Goal: Task Accomplishment & Management: Manage account settings

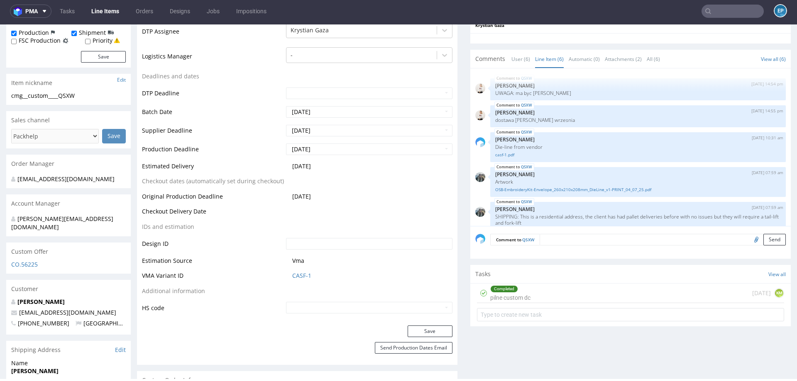
scroll to position [36, 0]
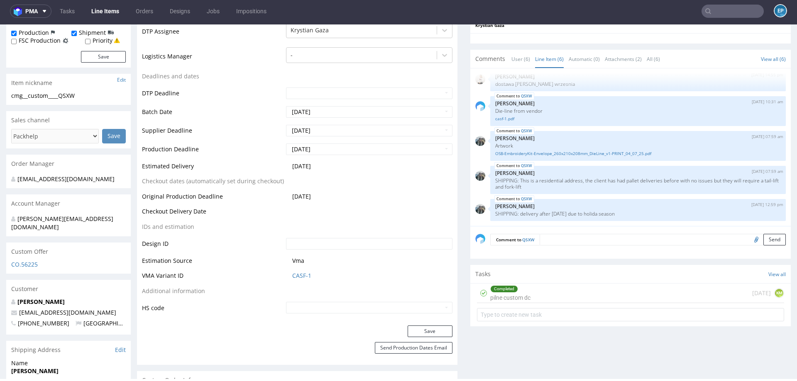
click at [109, 7] on link "Line Items" at bounding box center [105, 11] width 38 height 13
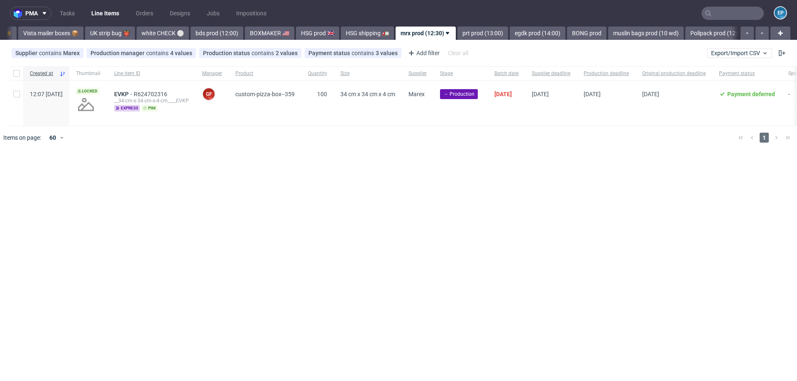
scroll to position [0, 467]
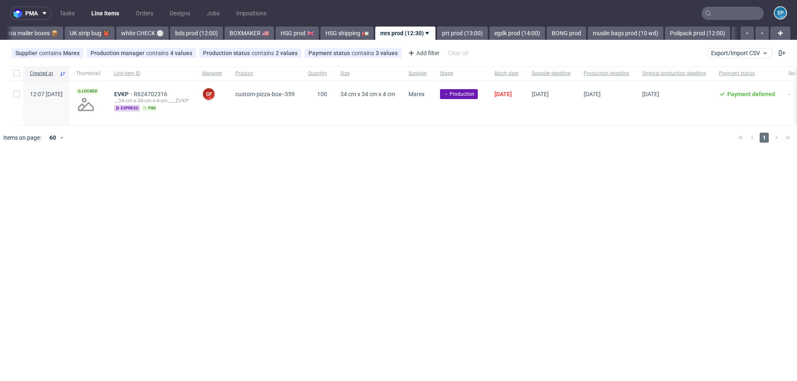
click at [15, 76] on div at bounding box center [16, 73] width 13 height 14
checkbox input "true"
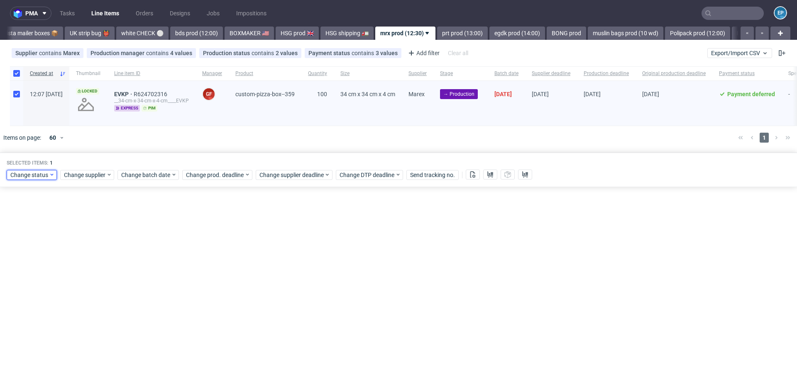
click at [34, 177] on span "Change status" at bounding box center [29, 175] width 39 height 8
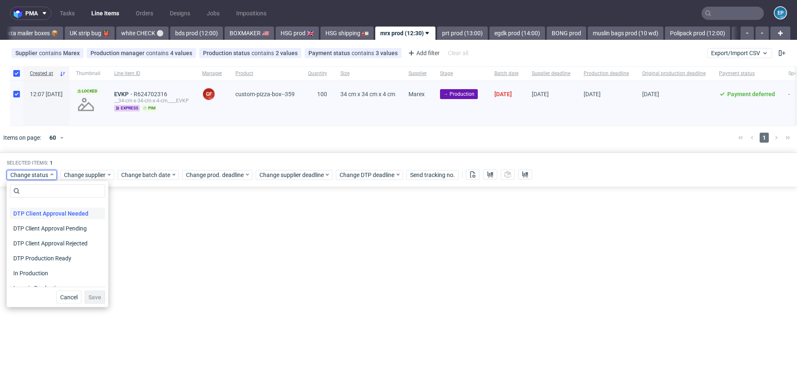
scroll to position [62, 0]
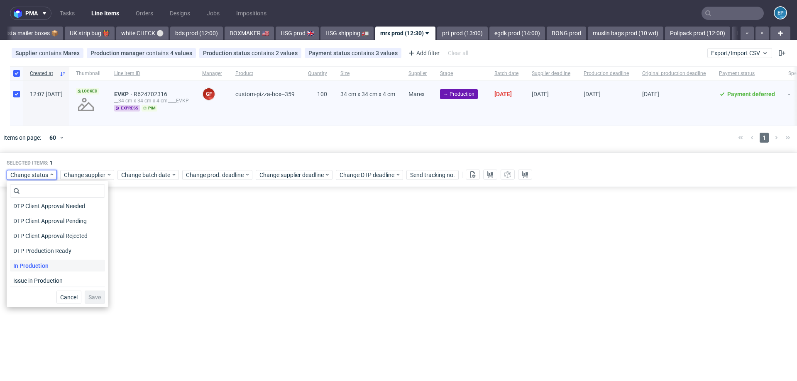
click at [45, 265] on span "In Production" at bounding box center [31, 266] width 42 height 12
click at [91, 295] on span "Save" at bounding box center [94, 298] width 13 height 6
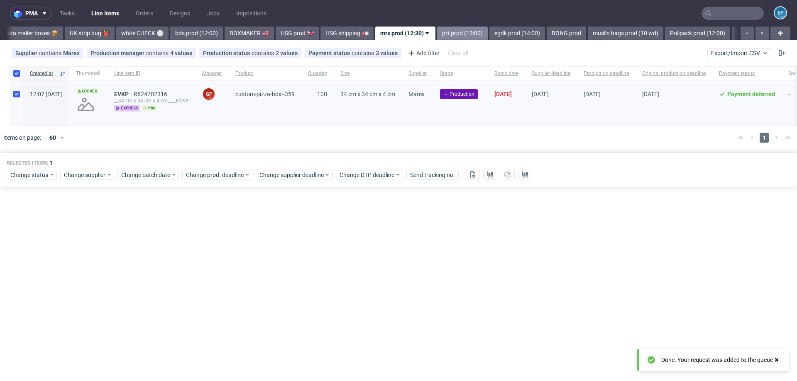
click at [437, 29] on link "prt prod (13:00)" at bounding box center [462, 33] width 51 height 13
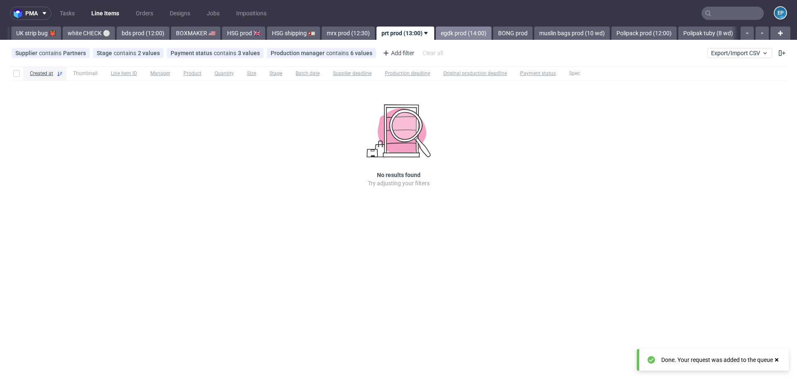
click at [436, 34] on link "egdk prod (14:00)" at bounding box center [464, 33] width 56 height 13
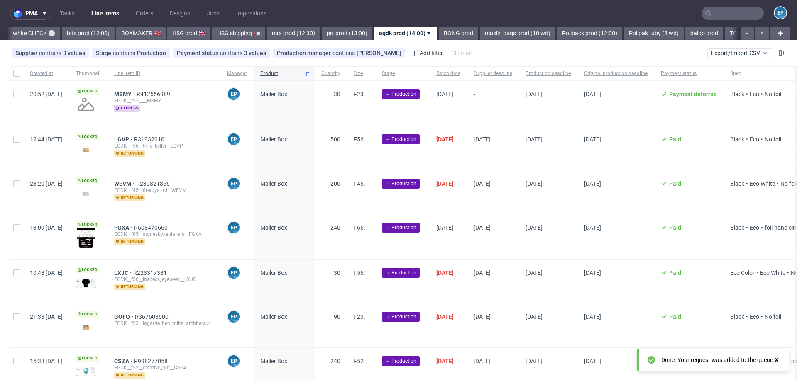
click at [439, 34] on link "BONG prod" at bounding box center [458, 33] width 39 height 13
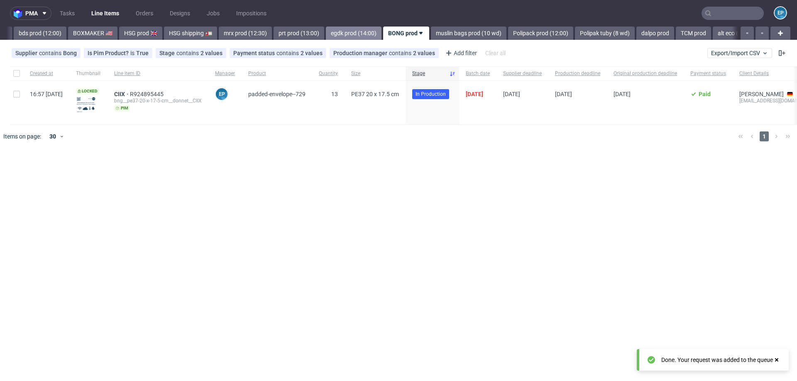
click at [337, 35] on link "egdk prod (14:00)" at bounding box center [354, 33] width 56 height 13
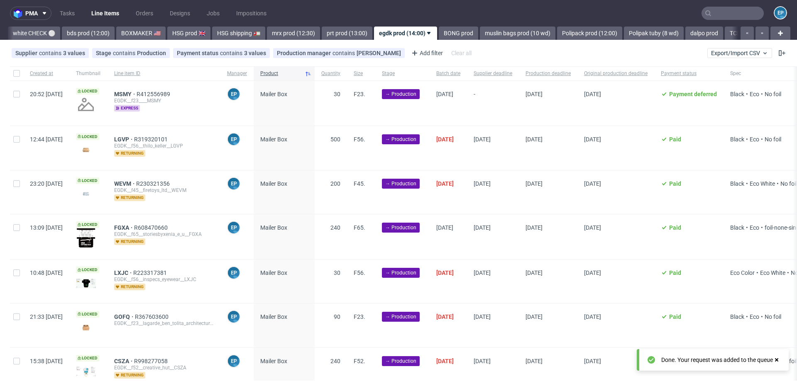
scroll to position [606, 0]
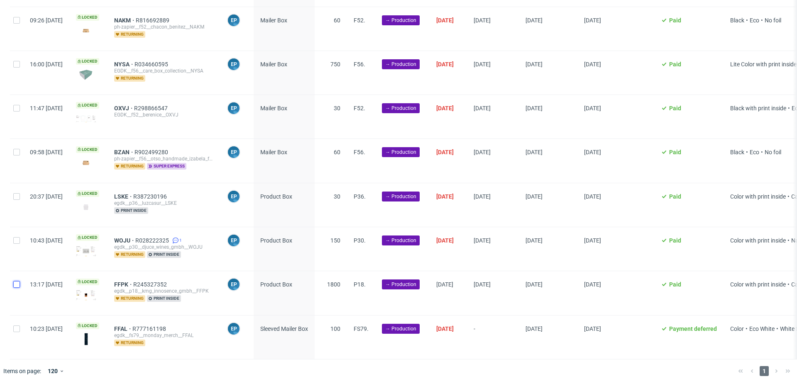
click at [18, 283] on input "checkbox" at bounding box center [16, 284] width 7 height 7
checkbox input "true"
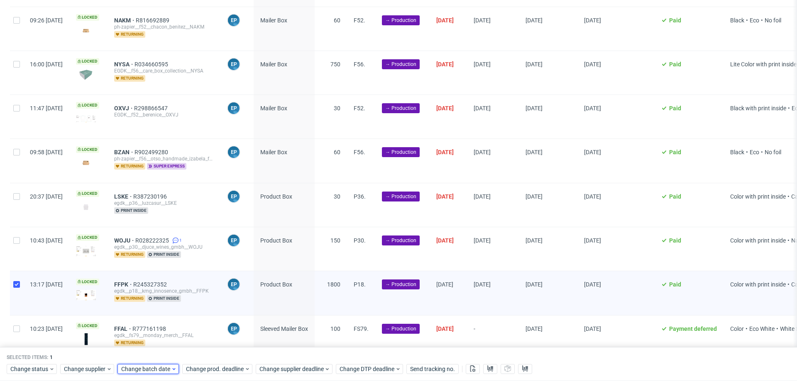
click at [159, 369] on span "Change batch date" at bounding box center [146, 369] width 50 height 8
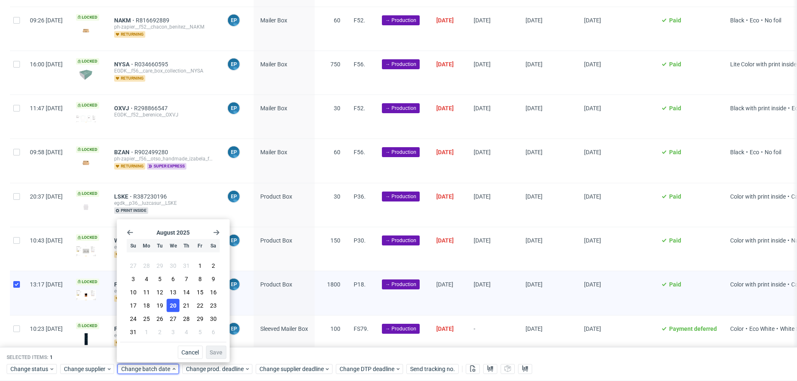
click at [179, 307] on button "20" at bounding box center [173, 305] width 13 height 13
click at [220, 354] on span "Save" at bounding box center [216, 353] width 13 height 6
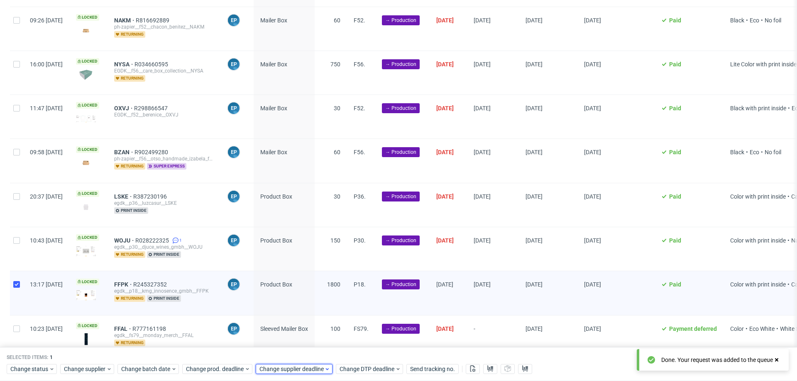
click at [314, 370] on span "Change supplier deadline" at bounding box center [291, 369] width 65 height 8
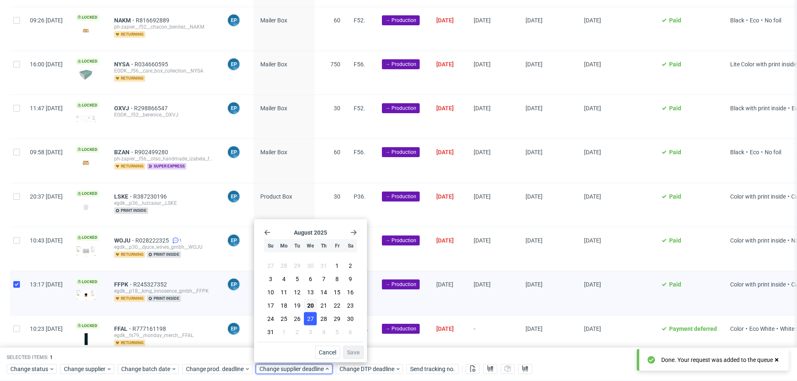
click at [311, 322] on span "27" at bounding box center [310, 319] width 7 height 8
click at [354, 354] on span "Save" at bounding box center [353, 353] width 13 height 6
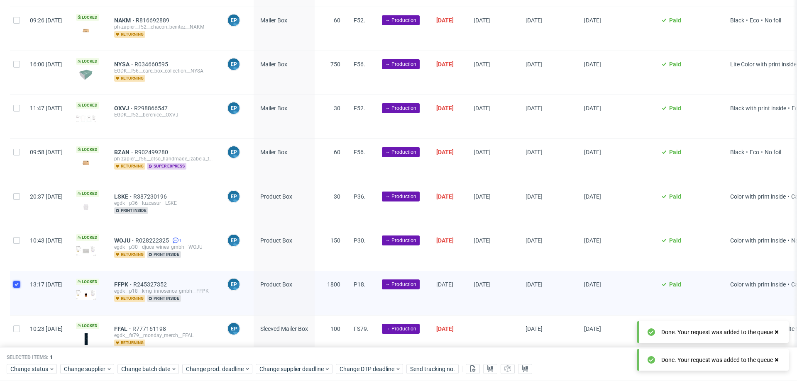
click at [19, 282] on input "checkbox" at bounding box center [16, 284] width 7 height 7
checkbox input "false"
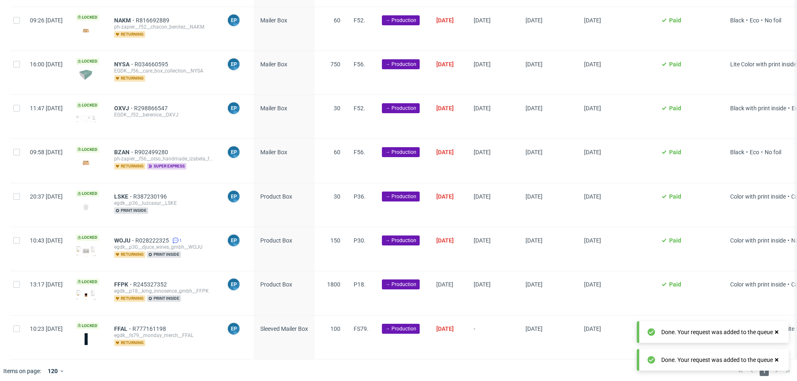
click at [19, 331] on div at bounding box center [16, 338] width 13 height 44
checkbox input "true"
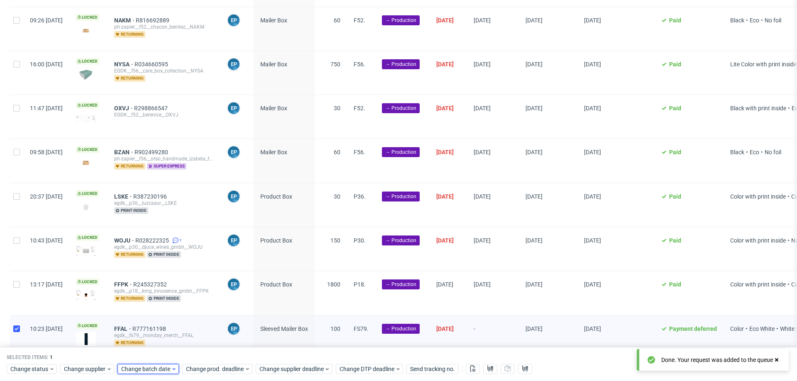
click at [156, 367] on span "Change batch date" at bounding box center [146, 369] width 50 height 8
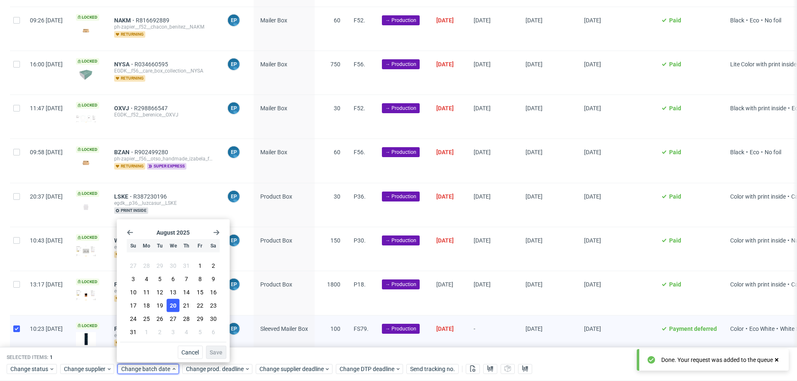
click at [177, 310] on button "20" at bounding box center [173, 305] width 13 height 13
click at [228, 353] on div "August 2025 Su Mo Tu We Th Fr Sa 27 28 29 30 31 1 2 3 4 5 6 7 8 9 10 11 12 13 1…" at bounding box center [173, 291] width 113 height 143
click at [221, 353] on span "Save" at bounding box center [216, 353] width 13 height 6
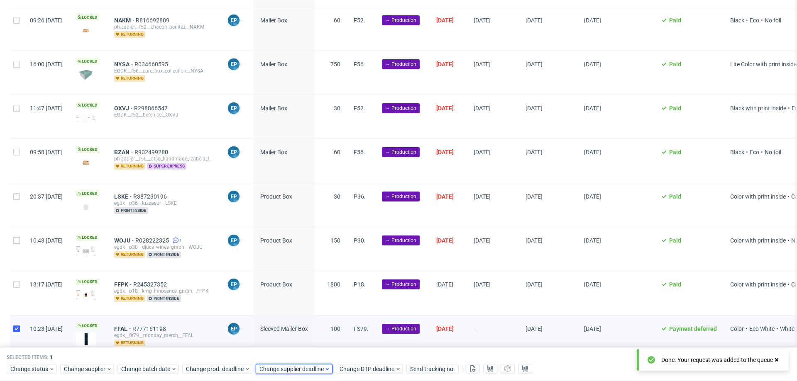
click at [293, 371] on span "Change supplier deadline" at bounding box center [291, 369] width 65 height 8
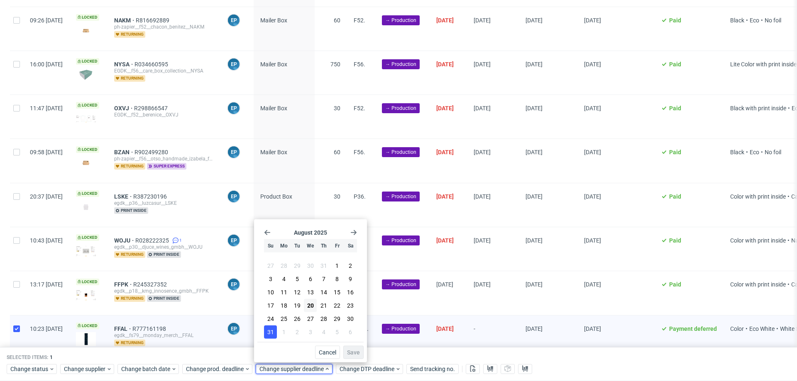
click at [273, 333] on span "31" at bounding box center [270, 332] width 7 height 8
click at [281, 333] on button "1" at bounding box center [283, 332] width 13 height 13
click at [361, 353] on button "Save" at bounding box center [353, 352] width 20 height 13
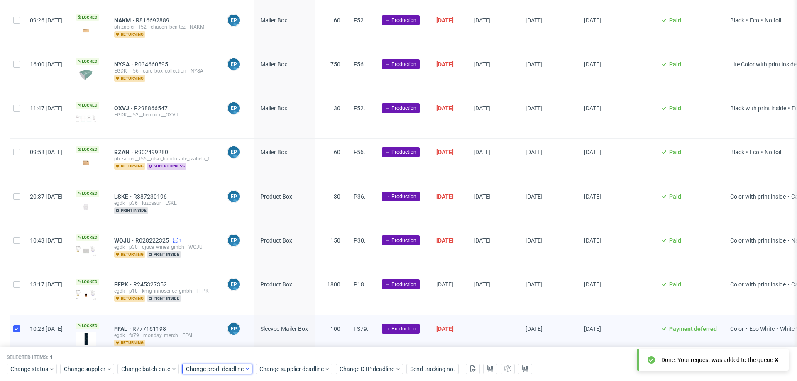
click at [226, 369] on span "Change prod. deadline" at bounding box center [215, 369] width 59 height 8
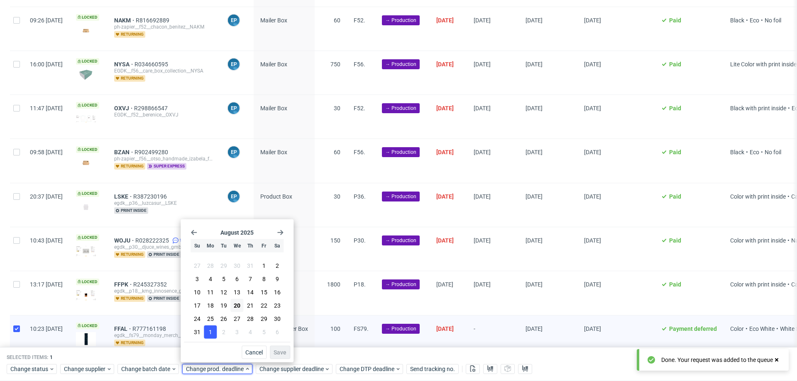
click at [206, 331] on button "1" at bounding box center [210, 332] width 13 height 13
click at [285, 349] on button "Save" at bounding box center [280, 352] width 20 height 13
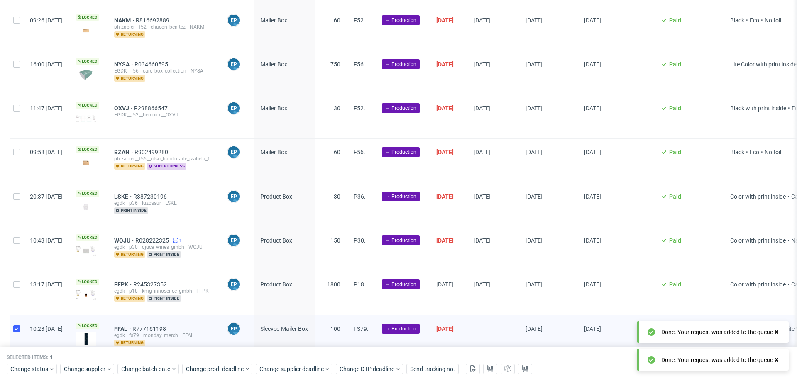
click at [13, 325] on div at bounding box center [16, 338] width 13 height 44
checkbox input "false"
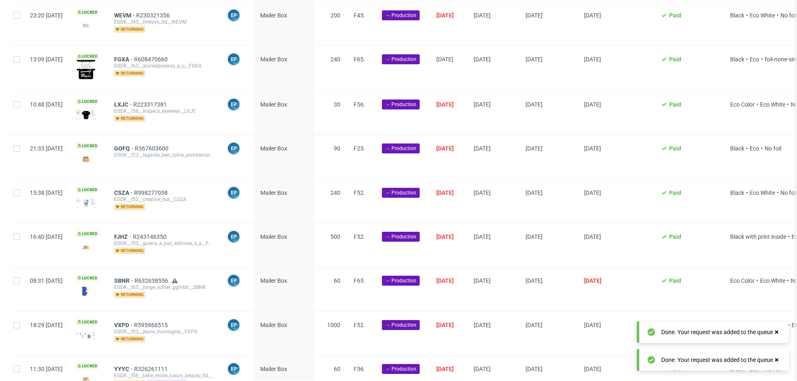
scroll to position [0, 0]
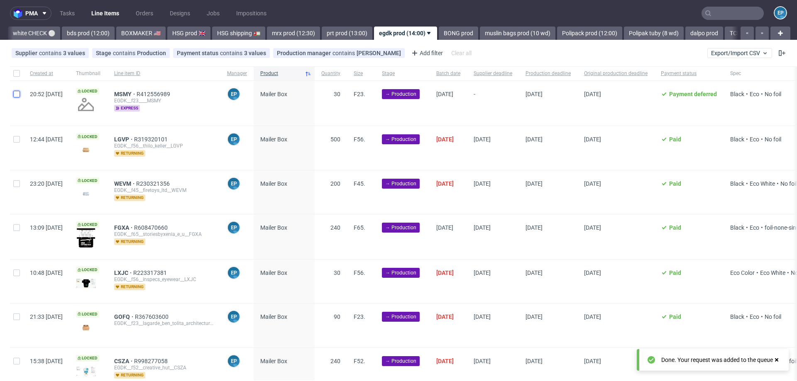
click at [17, 96] on input "checkbox" at bounding box center [16, 94] width 7 height 7
checkbox input "true"
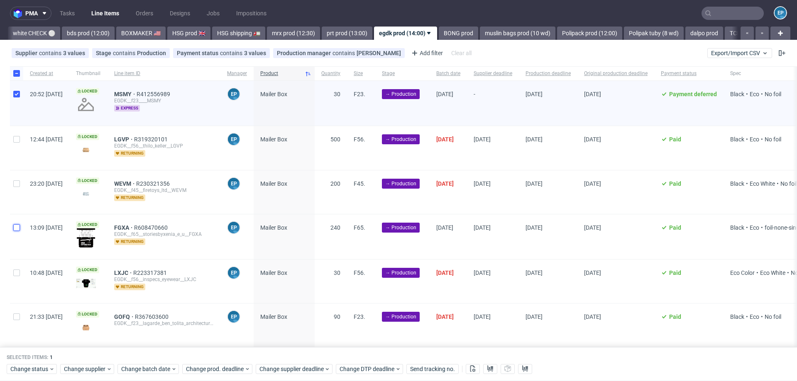
click at [16, 230] on input "checkbox" at bounding box center [16, 227] width 7 height 7
checkbox input "true"
click at [171, 370] on icon at bounding box center [174, 369] width 6 height 7
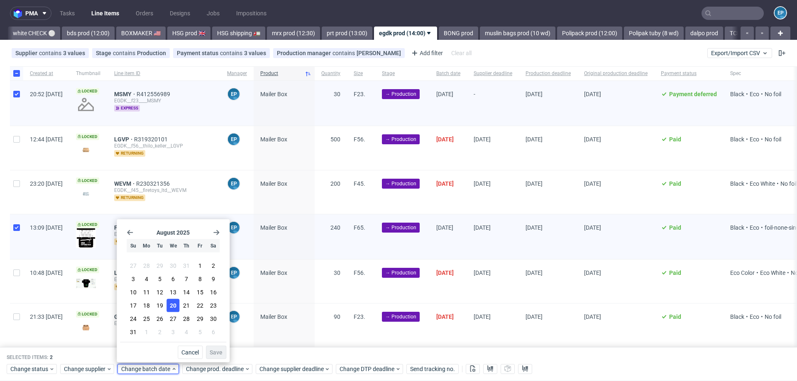
click at [170, 302] on span "20" at bounding box center [173, 306] width 7 height 8
click at [211, 347] on button "Save" at bounding box center [216, 352] width 20 height 13
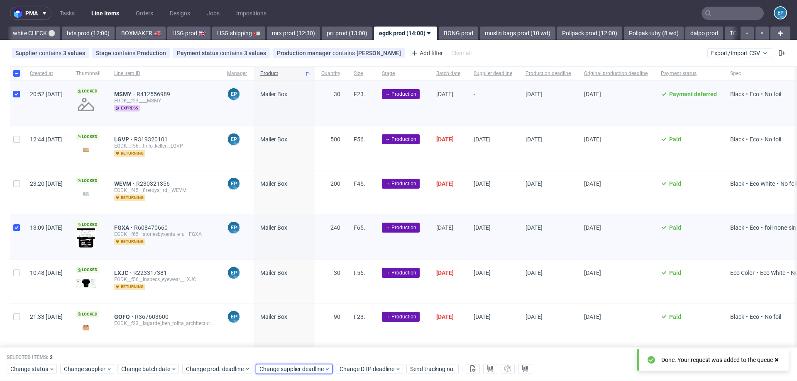
click at [272, 368] on span "Change supplier deadline" at bounding box center [291, 369] width 65 height 8
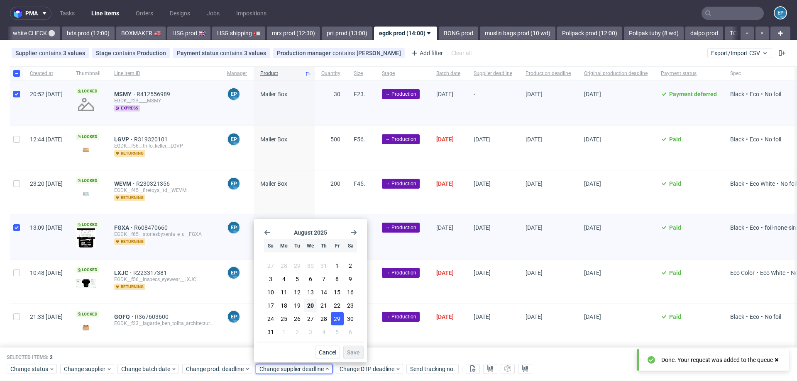
click at [337, 321] on span "29" at bounding box center [337, 319] width 7 height 8
click at [352, 351] on span "Save" at bounding box center [353, 353] width 13 height 6
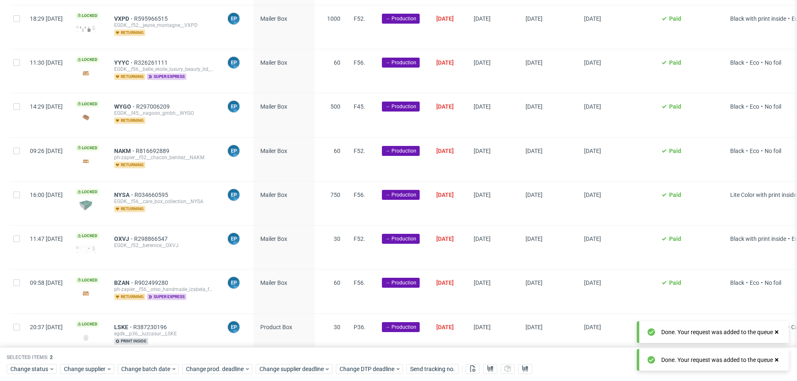
scroll to position [639, 0]
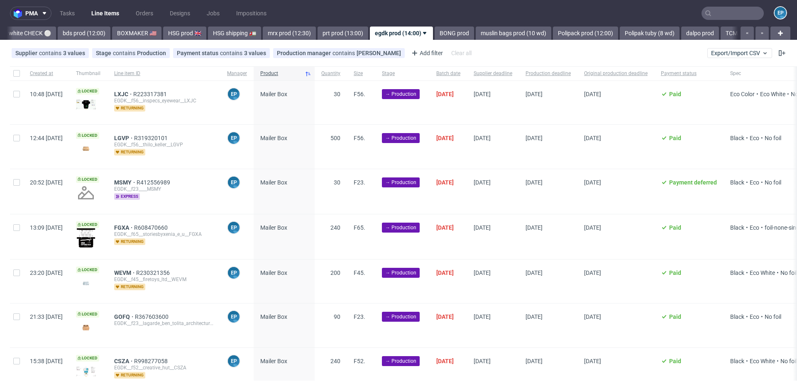
click at [17, 77] on div at bounding box center [16, 73] width 13 height 14
checkbox input "true"
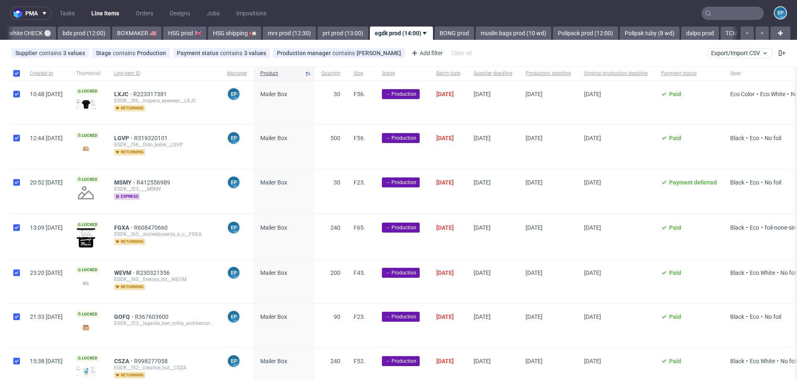
checkbox input "true"
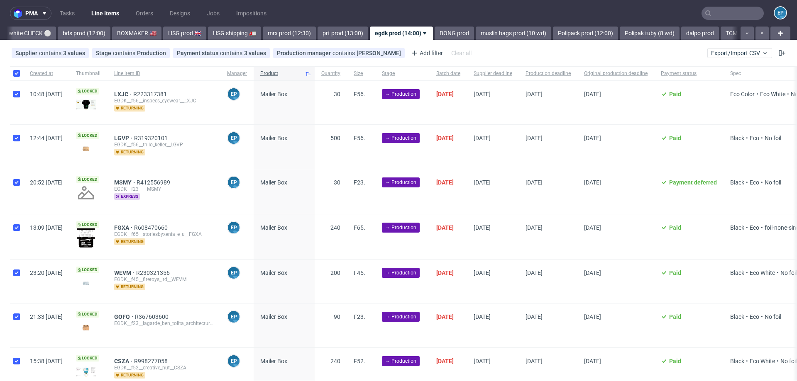
checkbox input "true"
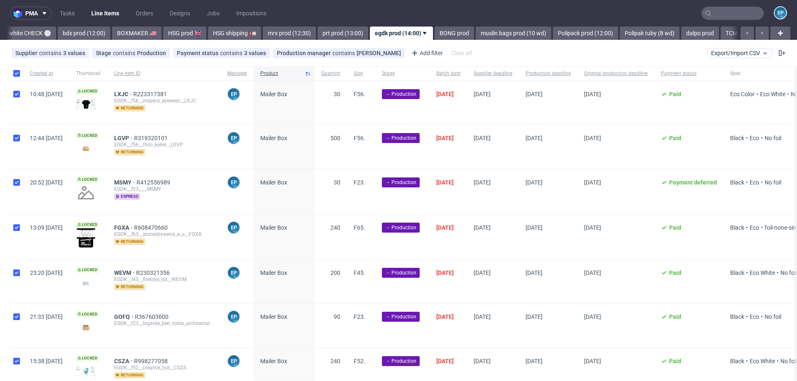
checkbox input "true"
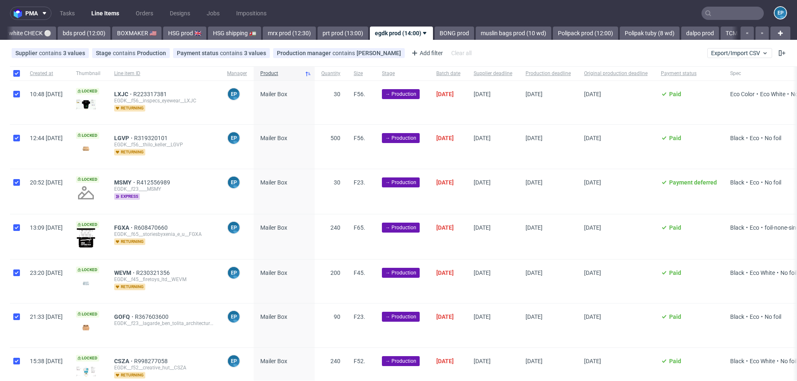
checkbox input "true"
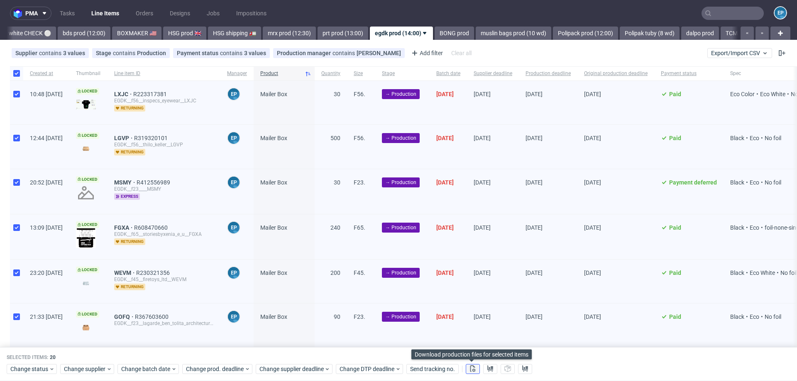
click at [473, 371] on use at bounding box center [472, 369] width 5 height 7
click at [487, 371] on icon at bounding box center [490, 369] width 7 height 7
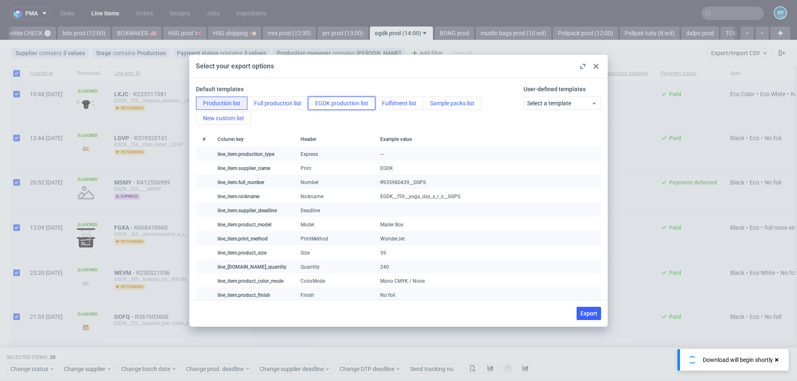
click at [356, 105] on button "EGDK production list" at bounding box center [341, 103] width 67 height 13
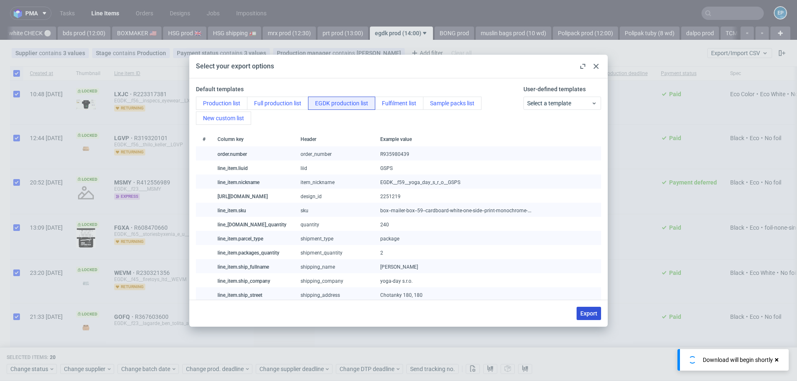
click at [586, 312] on span "Export" at bounding box center [588, 314] width 17 height 6
checkbox input "false"
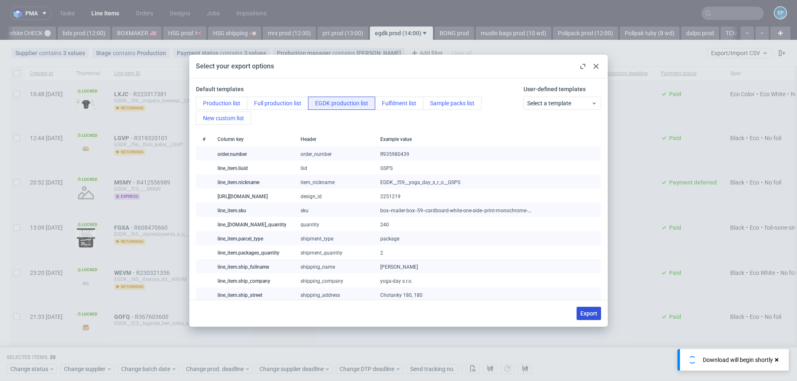
checkbox input "false"
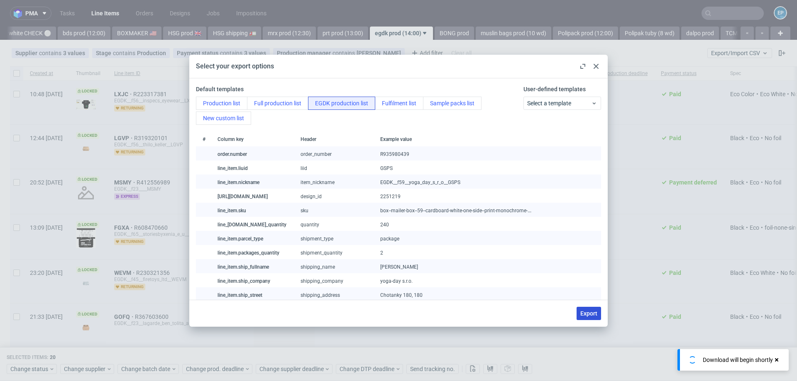
checkbox input "false"
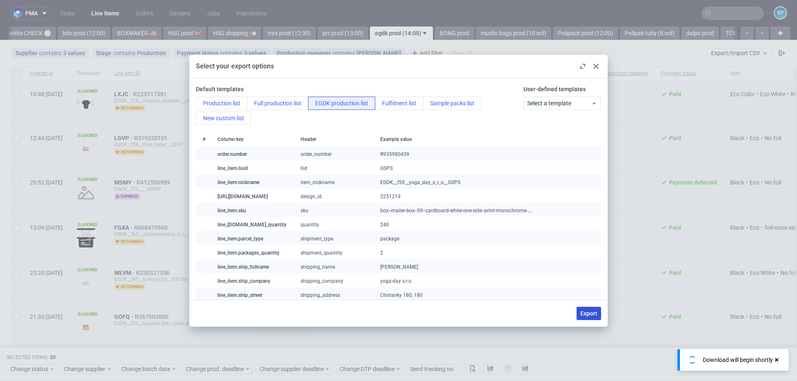
checkbox input "false"
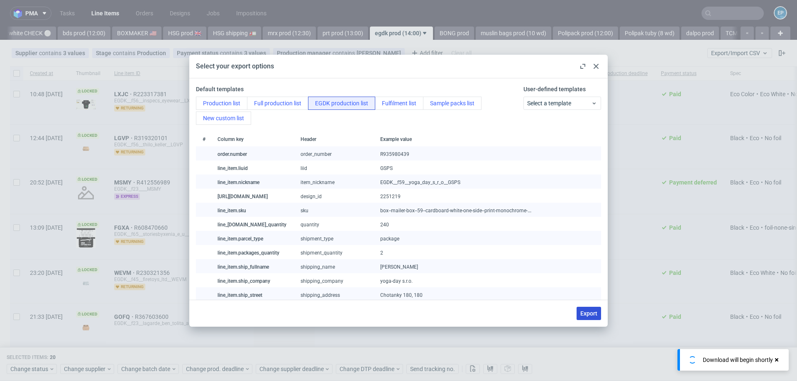
checkbox input "false"
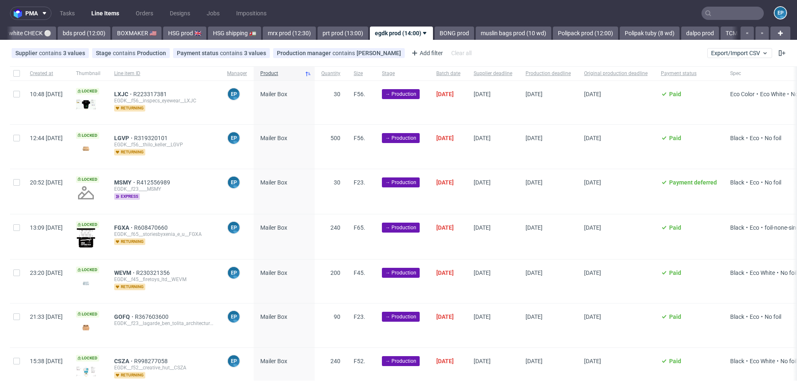
click at [12, 78] on div at bounding box center [16, 73] width 13 height 14
checkbox input "true"
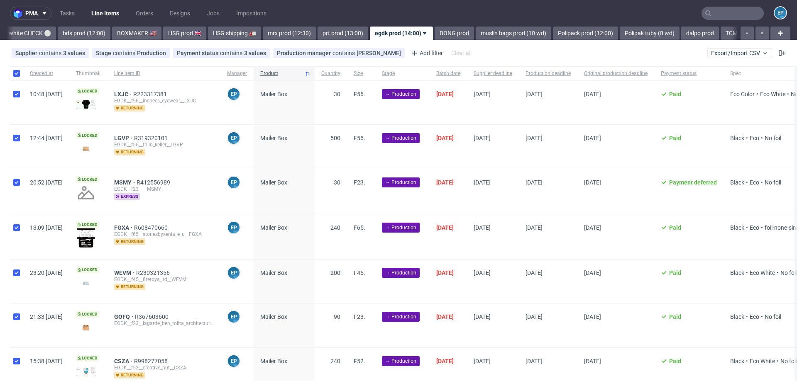
checkbox input "true"
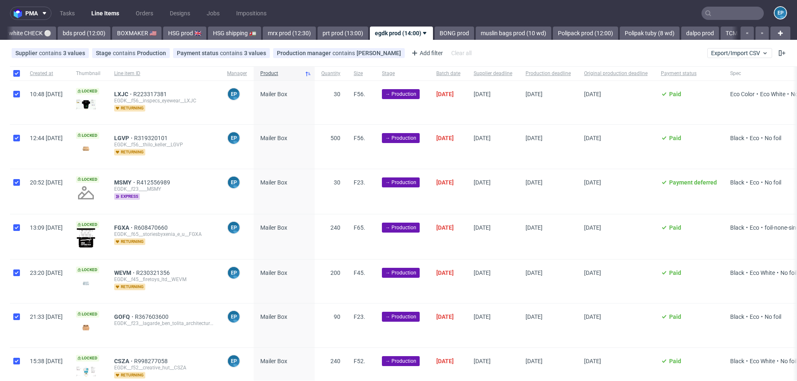
checkbox input "true"
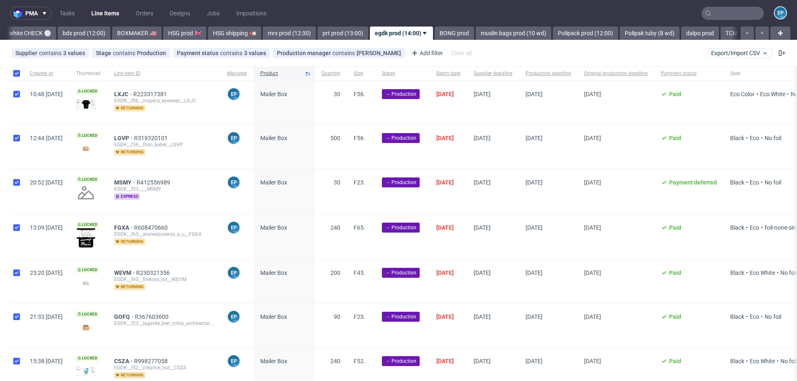
checkbox input "true"
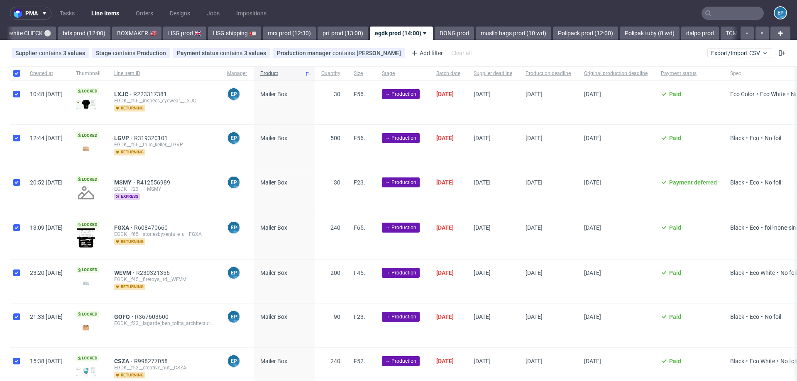
checkbox input "true"
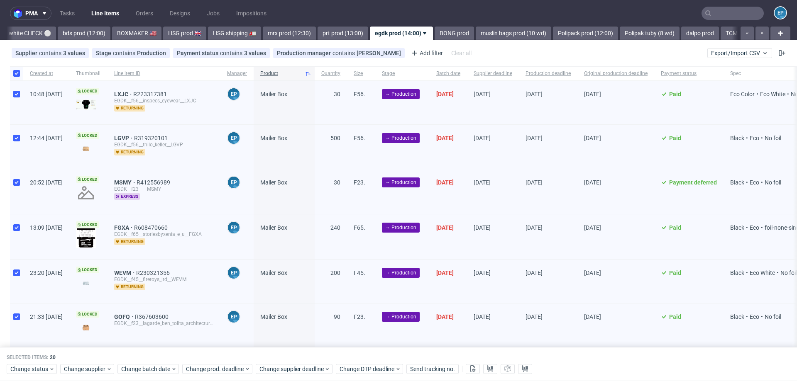
scroll to position [639, 0]
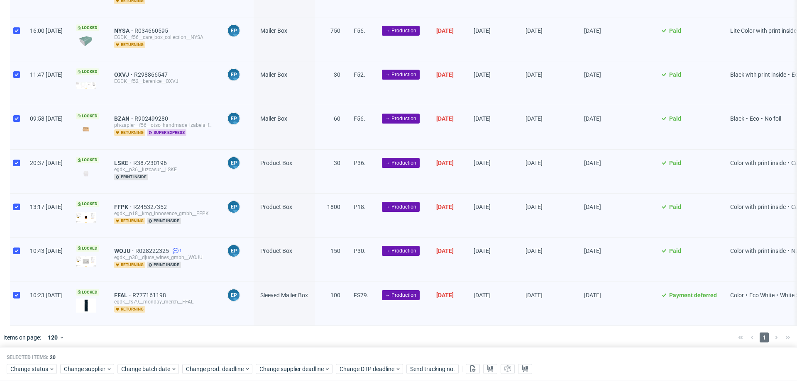
click at [29, 363] on div "Change status Change supplier Change batch date Change prod. deadline Change su…" at bounding box center [398, 369] width 783 height 12
click at [29, 366] on span "Change status" at bounding box center [29, 369] width 39 height 8
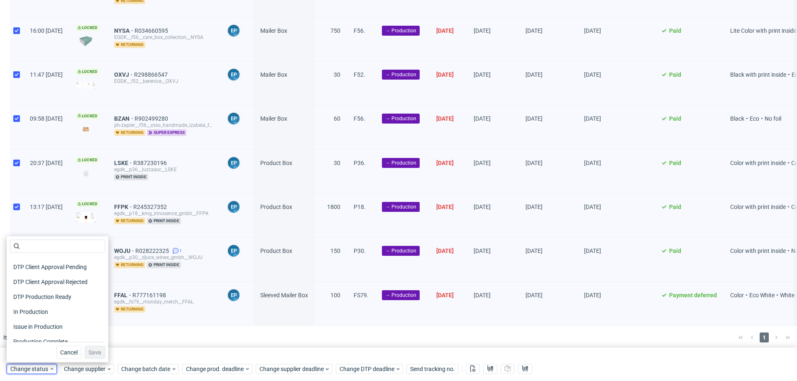
scroll to position [72, 0]
click at [34, 313] on span "In Production" at bounding box center [31, 312] width 42 height 12
drag, startPoint x: 91, startPoint y: 353, endPoint x: 100, endPoint y: 353, distance: 9.1
click at [91, 353] on span "Save" at bounding box center [94, 353] width 13 height 6
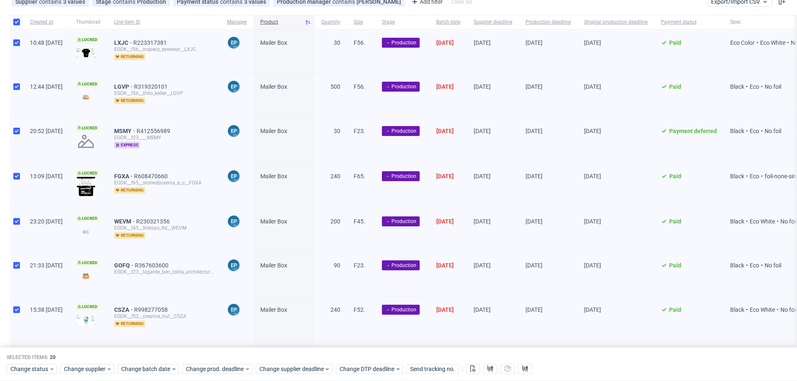
scroll to position [0, 0]
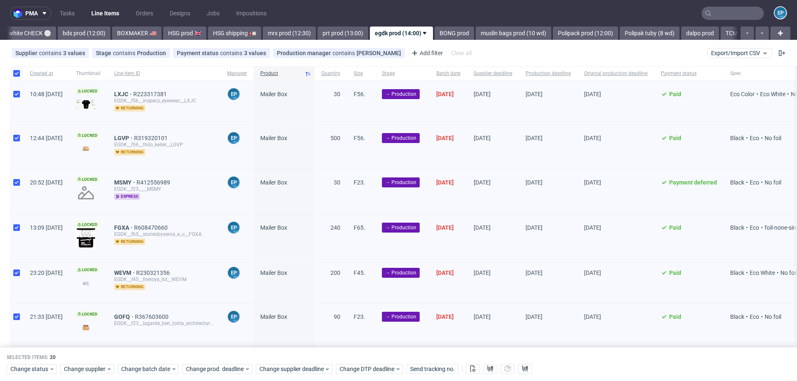
click at [721, 16] on input "text" at bounding box center [732, 13] width 62 height 13
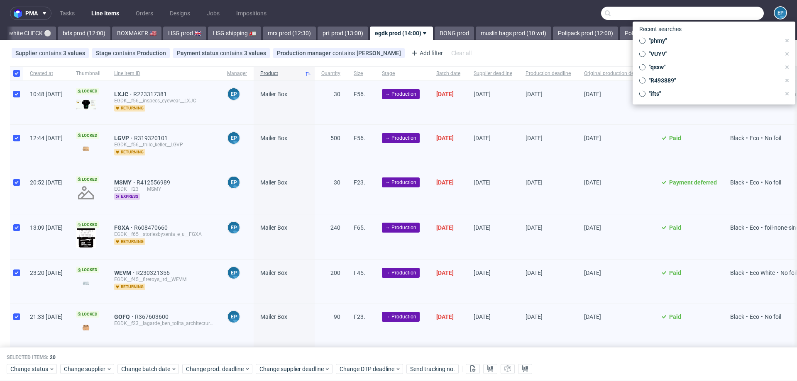
paste input "CALH"
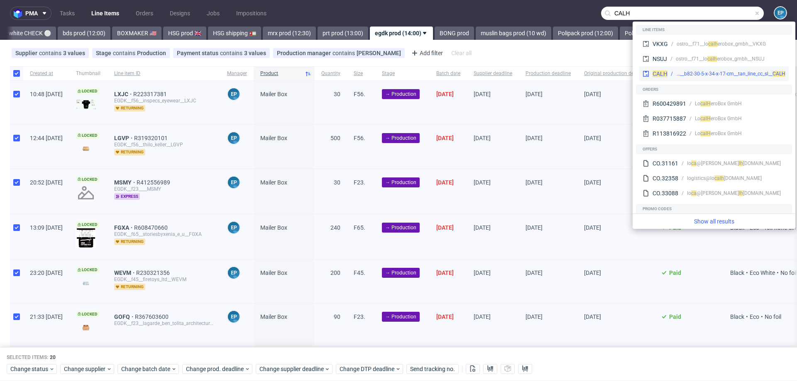
type input "CALH"
click at [666, 67] on div "CALH bds__b82-30-5-x-34-x-17-cm__tan_line_cc_sl__ CALH" at bounding box center [713, 73] width 149 height 15
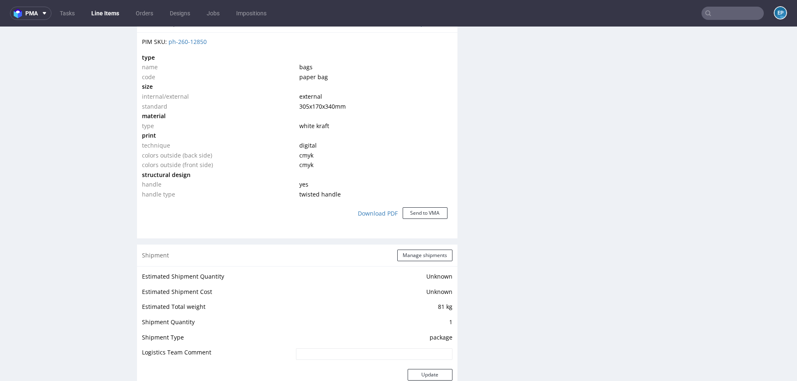
scroll to position [621, 0]
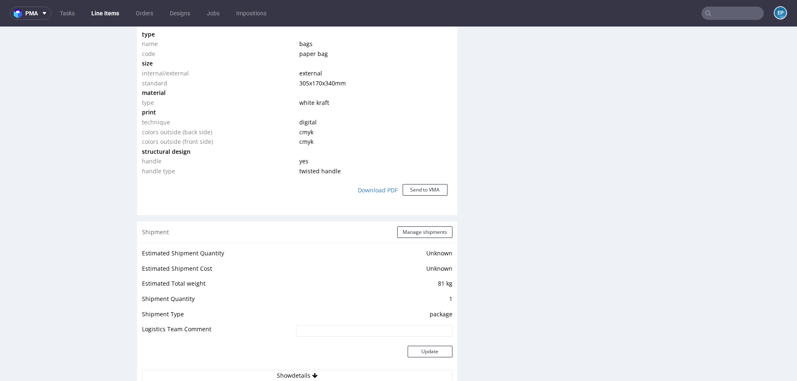
click at [416, 225] on div "Shipment Manage shipments" at bounding box center [297, 233] width 320 height 22
click at [416, 234] on button "Manage shipments" at bounding box center [424, 233] width 55 height 12
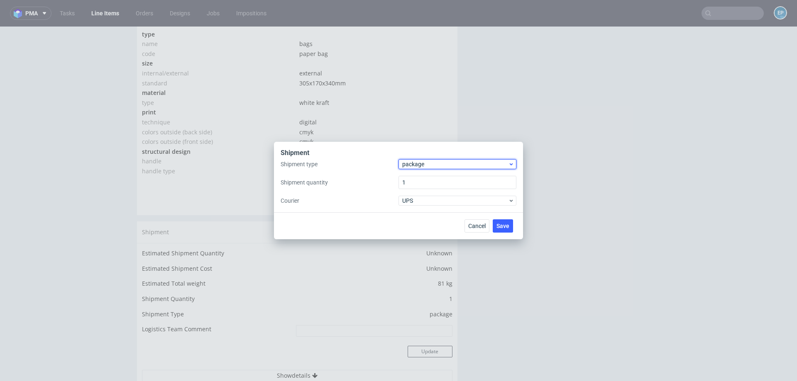
click at [420, 166] on span "package" at bounding box center [455, 164] width 106 height 8
click at [420, 181] on div "pallet" at bounding box center [457, 181] width 111 height 15
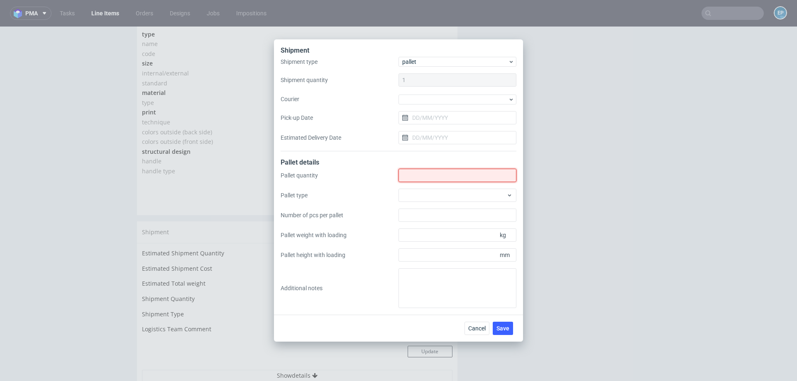
click at [420, 180] on input "Shipment type" at bounding box center [457, 175] width 118 height 13
type input "1"
click at [421, 195] on div at bounding box center [457, 195] width 118 height 13
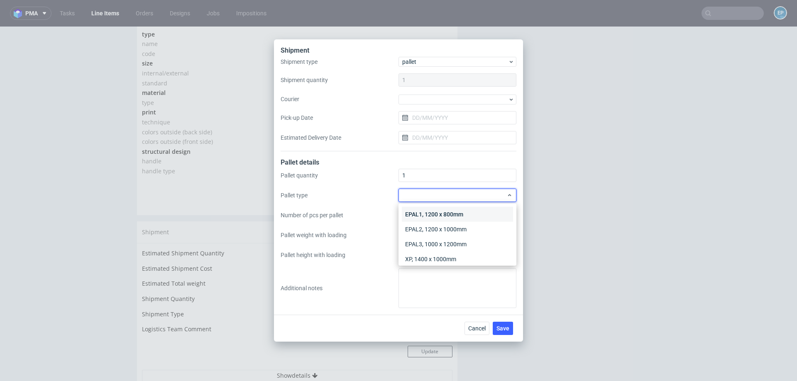
click at [421, 209] on div "EPAL1, 1200 x 800mm" at bounding box center [457, 214] width 111 height 15
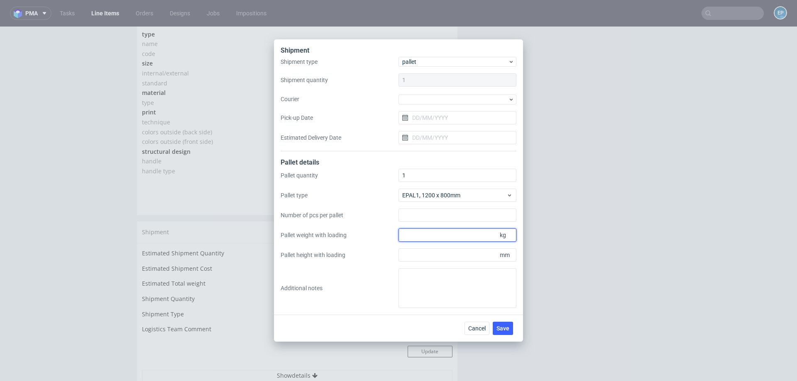
click at [435, 237] on input "Pallet weight with loading" at bounding box center [457, 235] width 118 height 13
type input "150"
click at [435, 263] on div "Pallet quantity 1 Pallet type EPAL1, 1200 x 800mm Number of pcs per pallet Pall…" at bounding box center [399, 238] width 236 height 139
click at [432, 260] on input "Pallet height with loading" at bounding box center [457, 255] width 118 height 13
type input "1200"
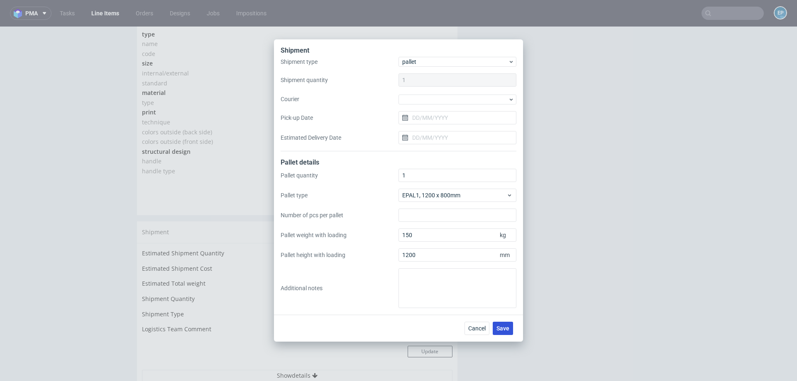
click at [497, 326] on span "Save" at bounding box center [502, 329] width 13 height 6
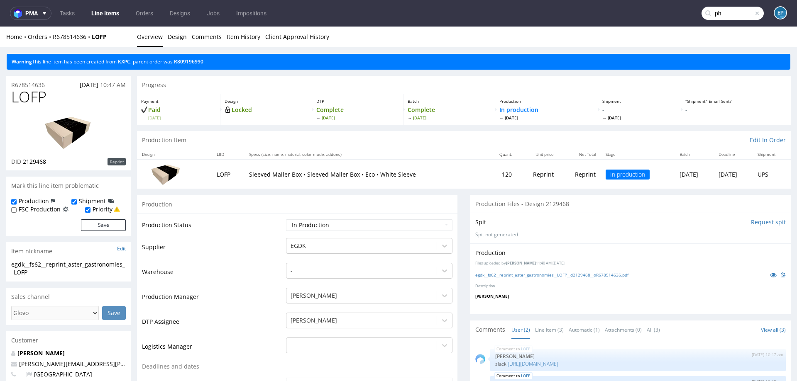
scroll to position [65, 0]
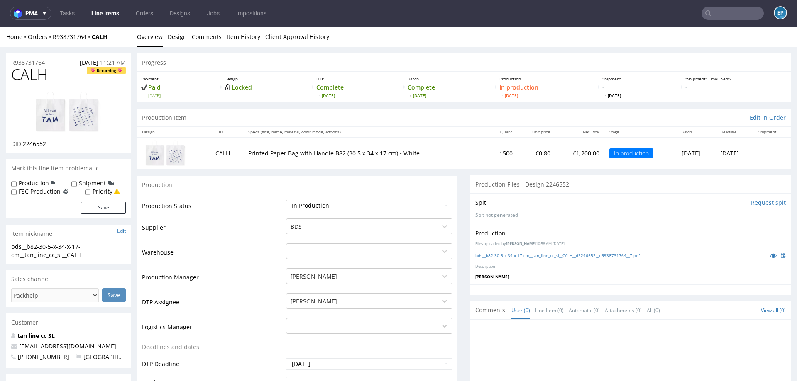
click at [340, 203] on select "Waiting for Artwork Waiting for Diecut Waiting for Mockup Waiting for DTP Waiti…" at bounding box center [369, 206] width 166 height 12
select select "production_complete"
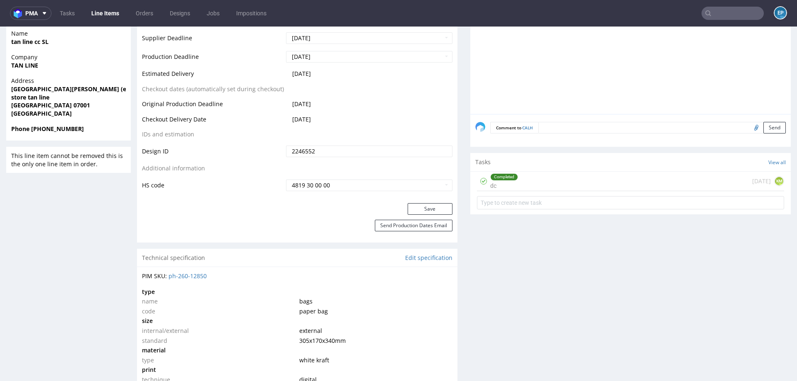
scroll to position [435, 0]
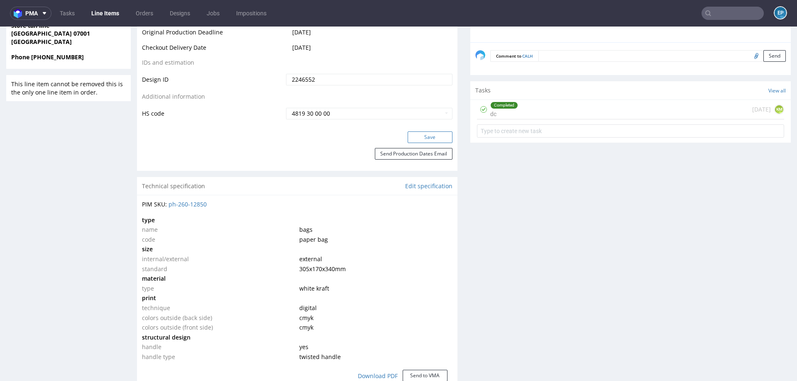
click at [421, 134] on button "Save" at bounding box center [429, 138] width 45 height 12
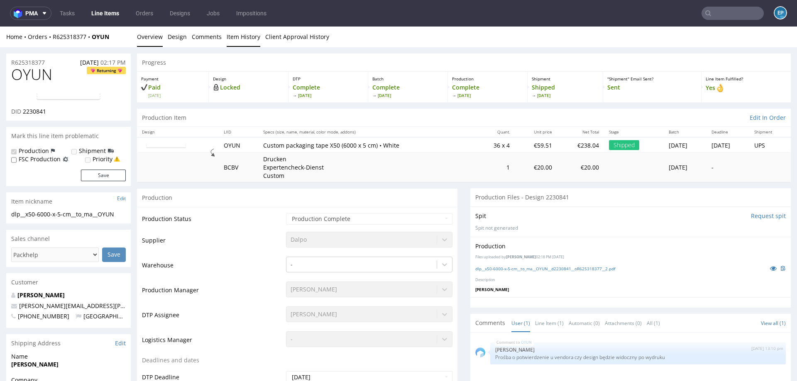
click at [234, 41] on link "Item History" at bounding box center [244, 37] width 34 height 20
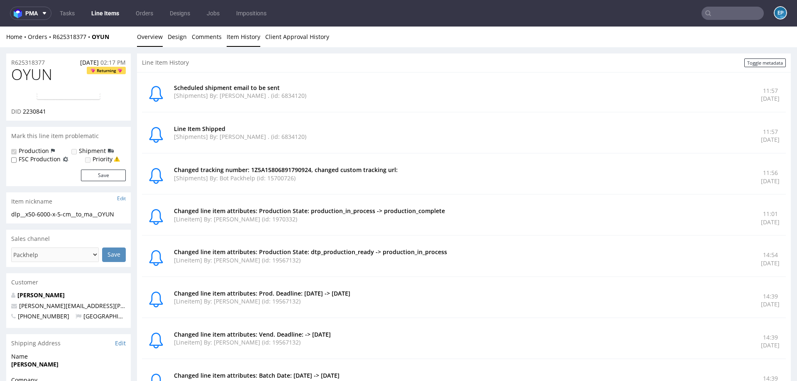
click at [141, 38] on link "Overview" at bounding box center [150, 37] width 26 height 20
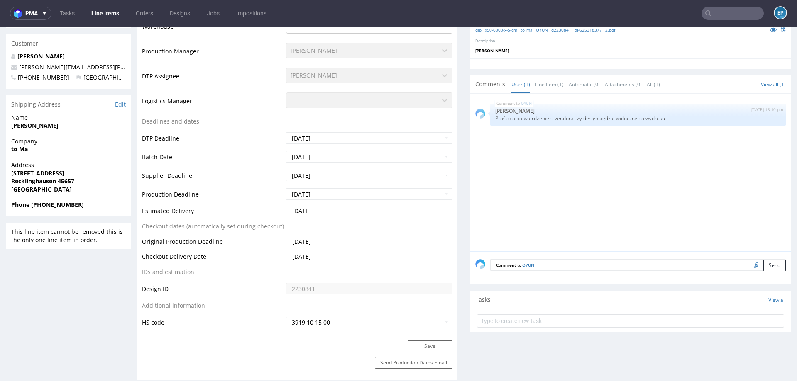
scroll to position [242, 0]
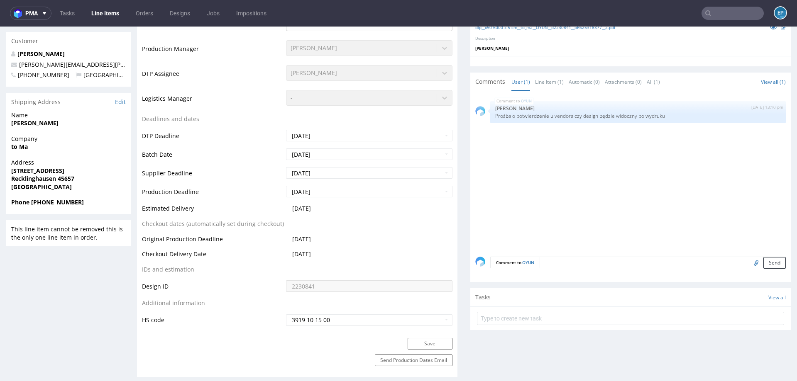
click at [724, 15] on input "text" at bounding box center [732, 13] width 62 height 13
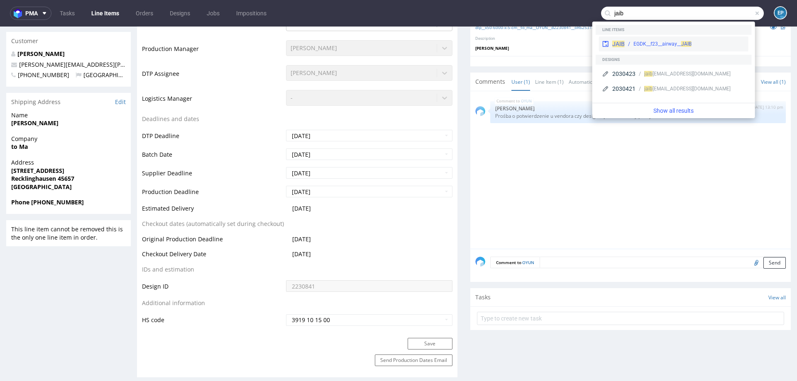
type input "jaib"
click at [656, 37] on div "JAIB EGDK__f23__airway__ JAIB" at bounding box center [673, 44] width 149 height 15
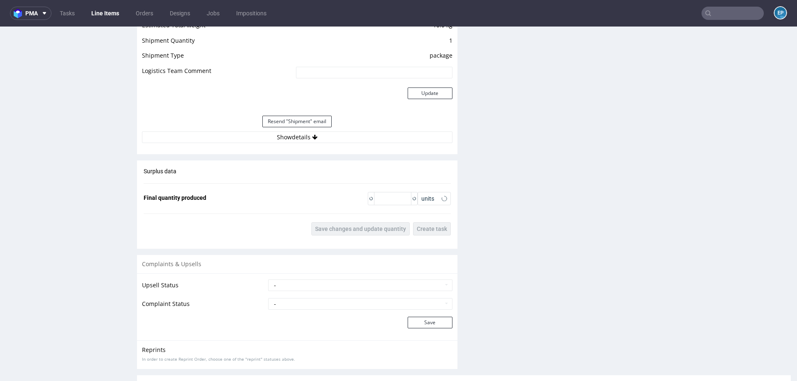
scroll to position [924, 0]
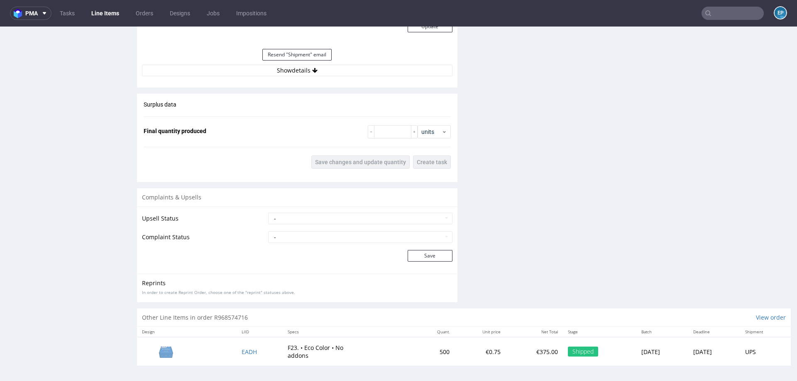
click at [303, 75] on div "Estimated Shipment Quantity 2 packages Estimated Shipment Cost 91.44 PLN Estima…" at bounding box center [297, -1] width 320 height 163
click at [303, 69] on button "Show details" at bounding box center [297, 71] width 310 height 12
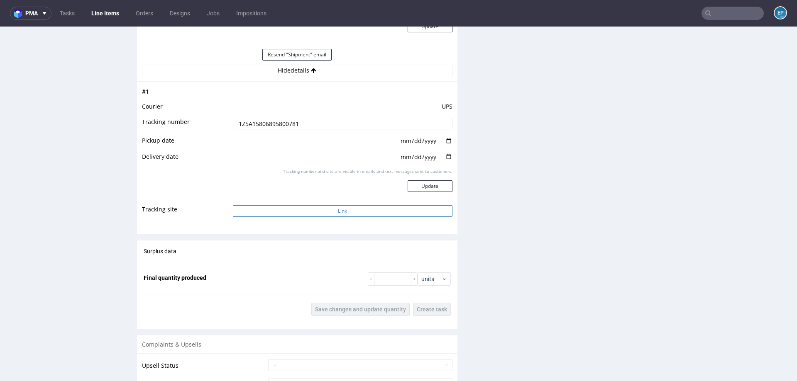
click at [357, 211] on button "Link" at bounding box center [343, 211] width 220 height 12
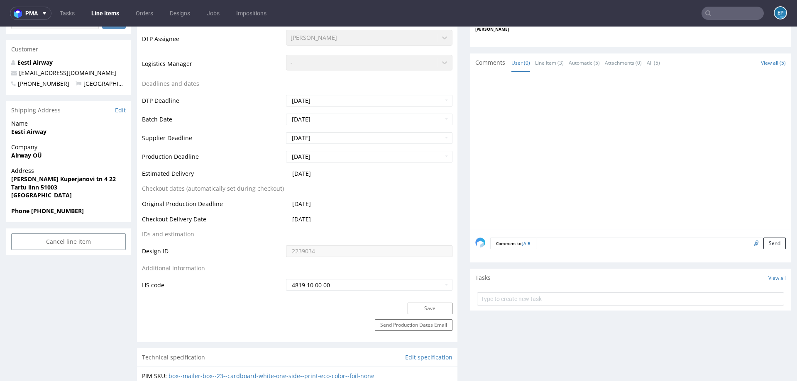
scroll to position [0, 0]
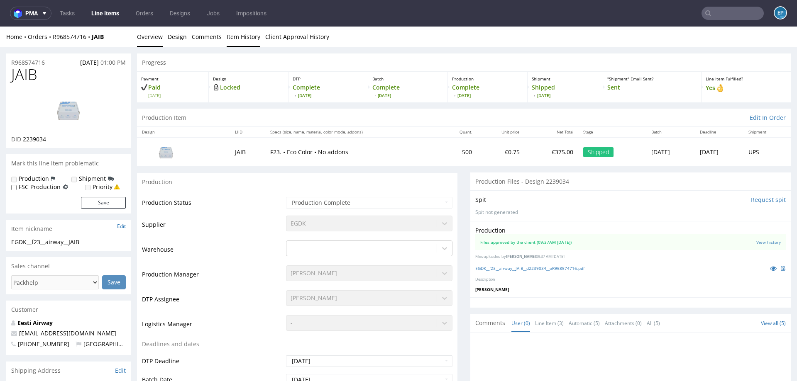
click at [236, 36] on link "Item History" at bounding box center [244, 37] width 34 height 20
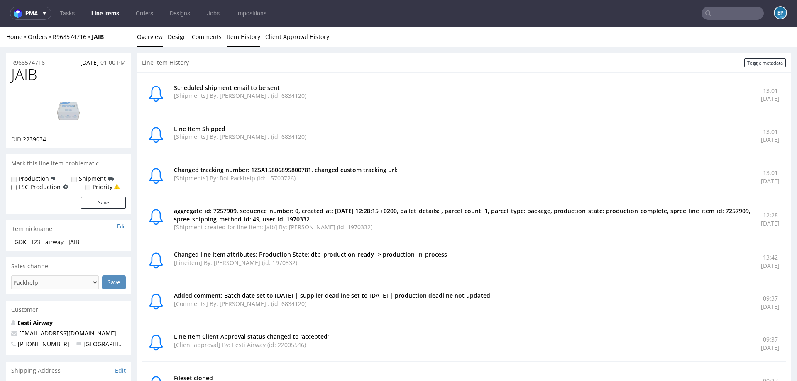
click at [139, 34] on link "Overview" at bounding box center [150, 37] width 26 height 20
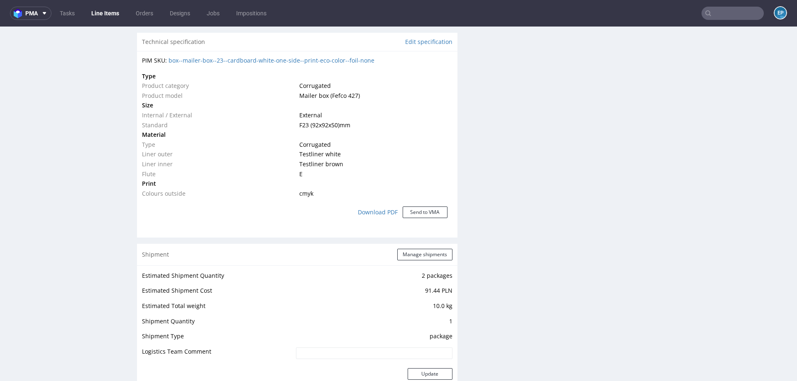
scroll to position [1071, 0]
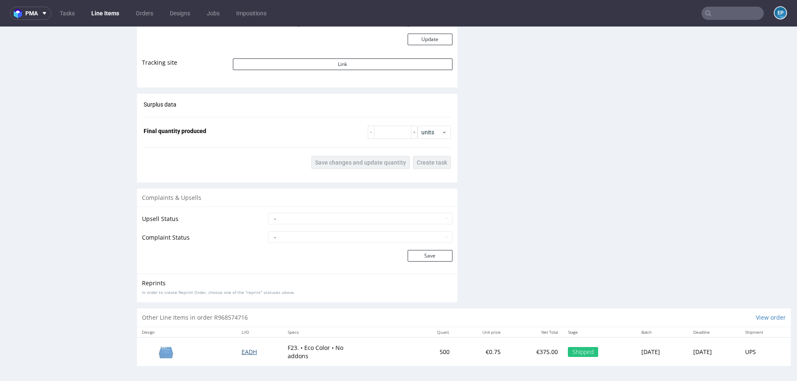
click at [247, 351] on span "EADH" at bounding box center [249, 352] width 15 height 8
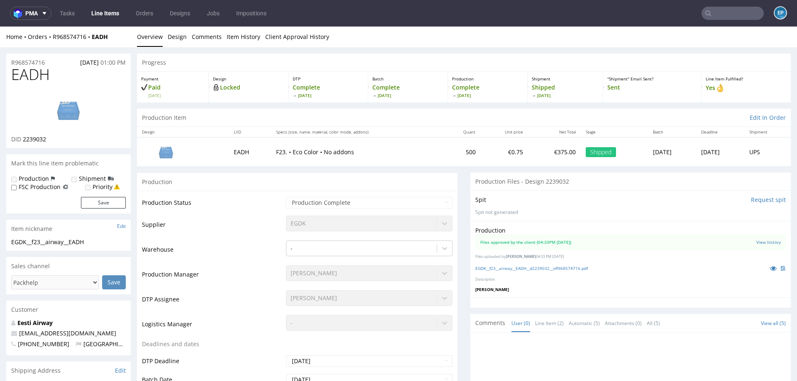
click at [257, 32] on div "Home Orders R968574716 EADH Overview Design Comments Item History Client Approv…" at bounding box center [398, 37] width 797 height 21
click at [242, 39] on link "Item History" at bounding box center [244, 37] width 34 height 20
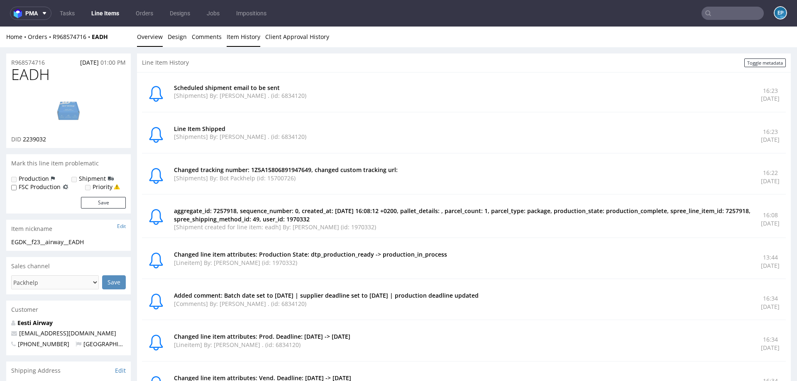
click at [148, 36] on link "Overview" at bounding box center [150, 37] width 26 height 20
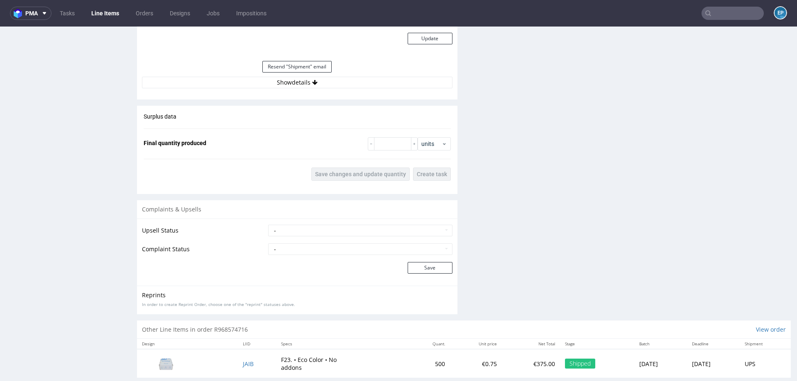
scroll to position [924, 0]
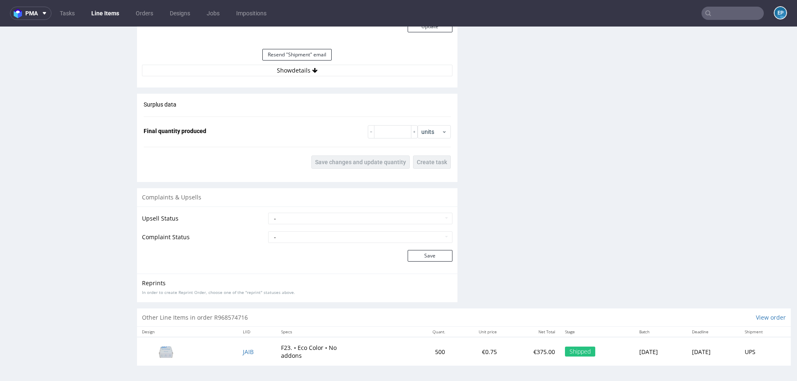
click at [308, 117] on div "Surplus data Final quantity produced units Save changes and update quantity Cre…" at bounding box center [297, 135] width 320 height 82
click at [292, 67] on button "Show details" at bounding box center [297, 71] width 310 height 12
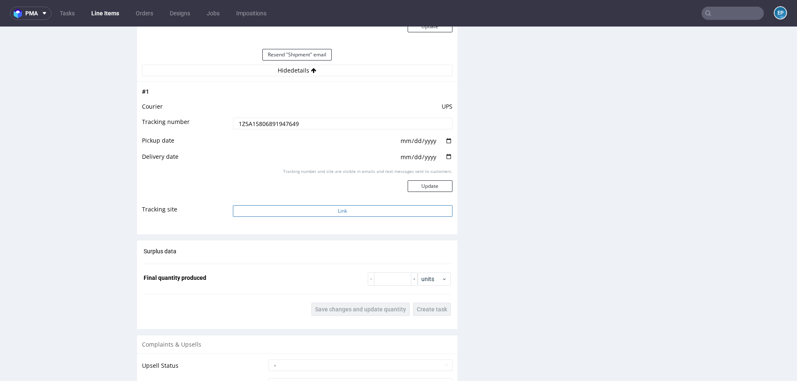
click at [295, 212] on button "Link" at bounding box center [343, 211] width 220 height 12
